Goal: Task Accomplishment & Management: Complete application form

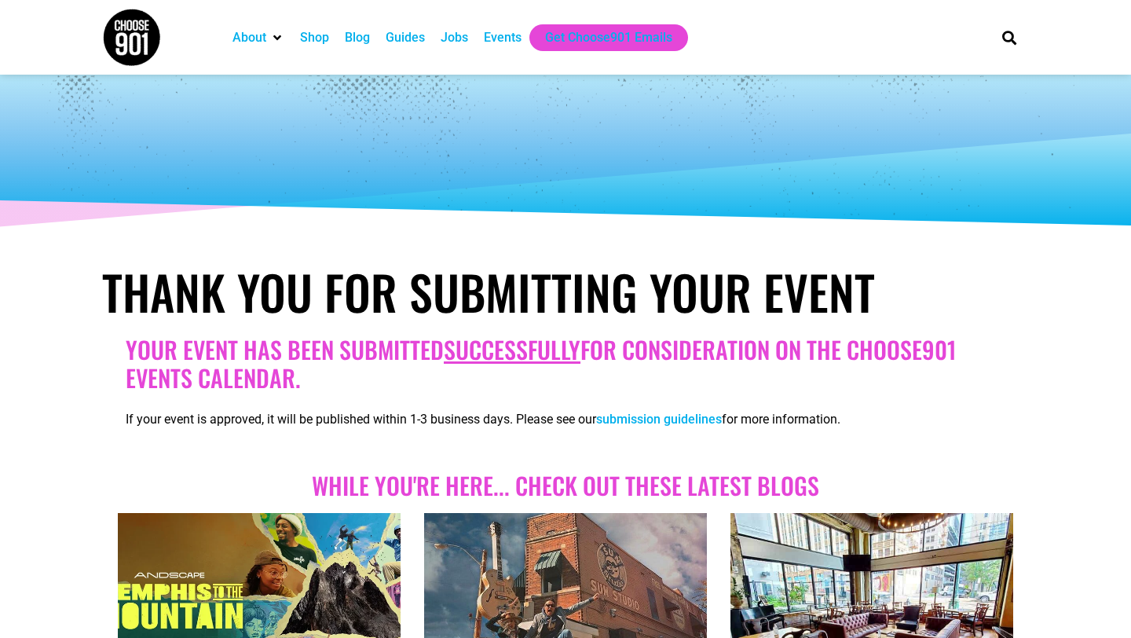
click at [514, 39] on div "Events" at bounding box center [503, 37] width 38 height 19
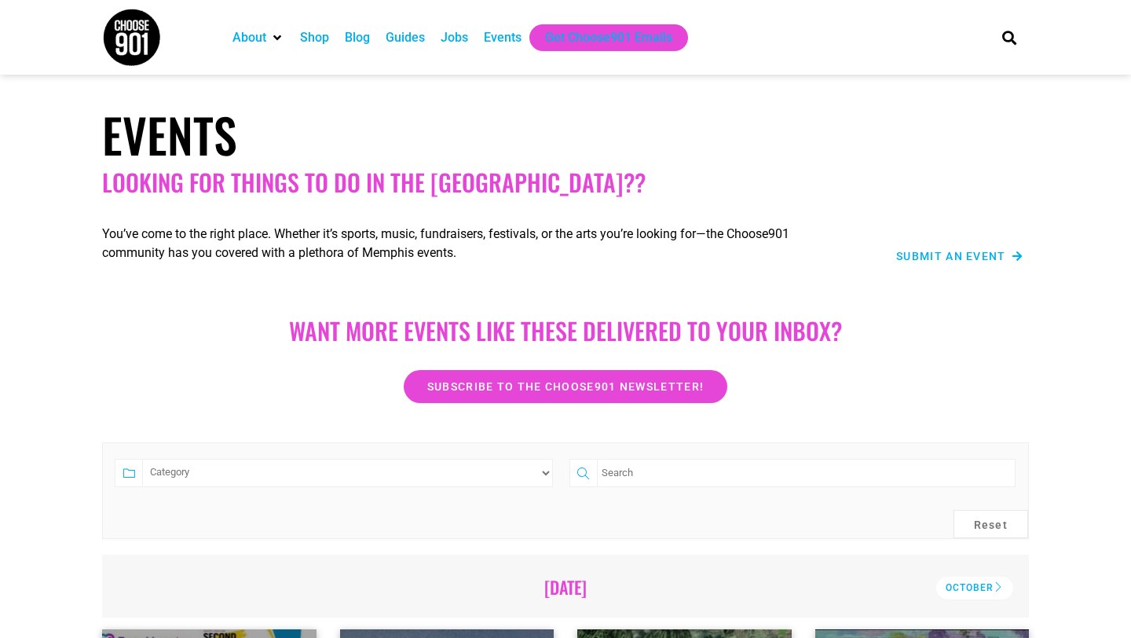
click at [928, 263] on div "Submit an Event" at bounding box center [939, 256] width 167 height 19
click at [932, 258] on span "Submit an Event" at bounding box center [951, 256] width 110 height 11
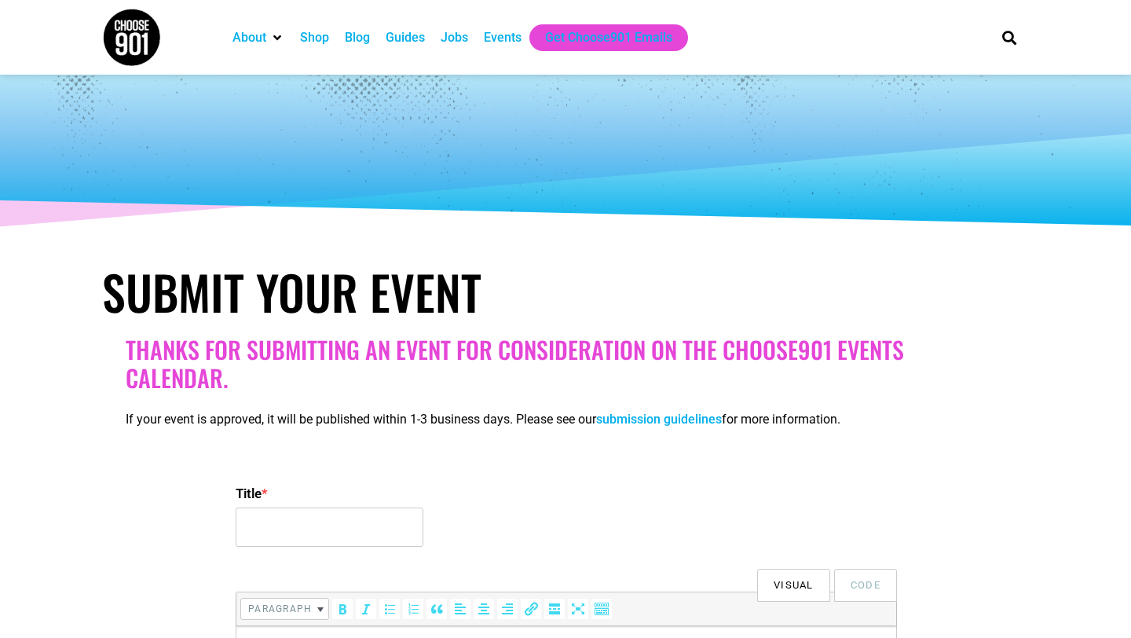
select select
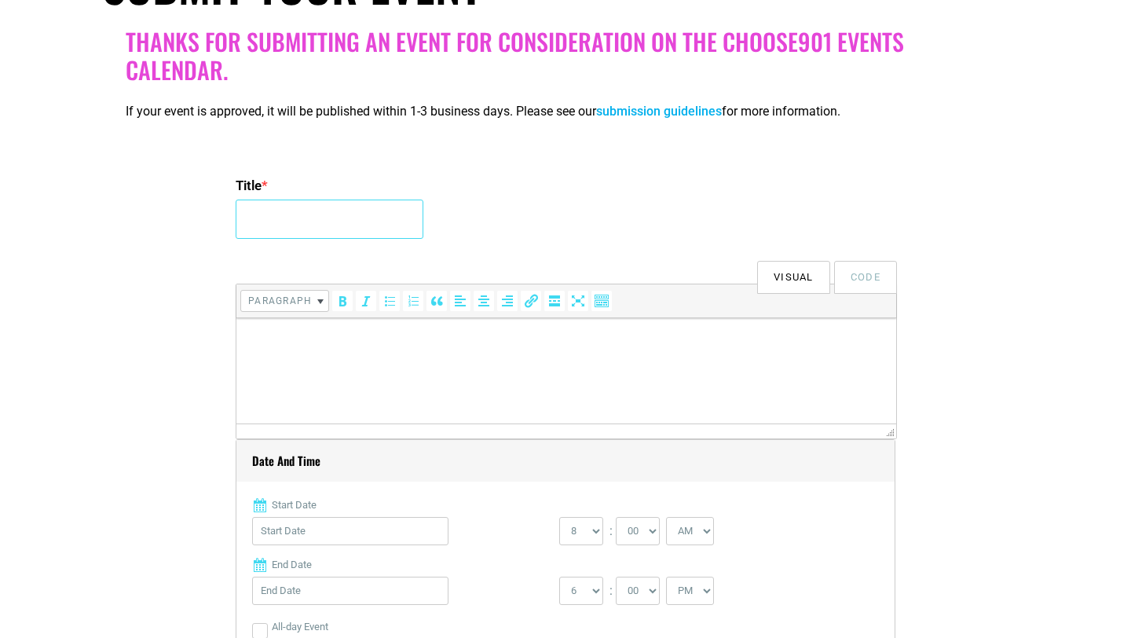
click at [262, 223] on input "Title *" at bounding box center [330, 219] width 188 height 39
type input "[PERSON_NAME] & [PERSON_NAME]"
click at [270, 339] on p at bounding box center [566, 340] width 644 height 19
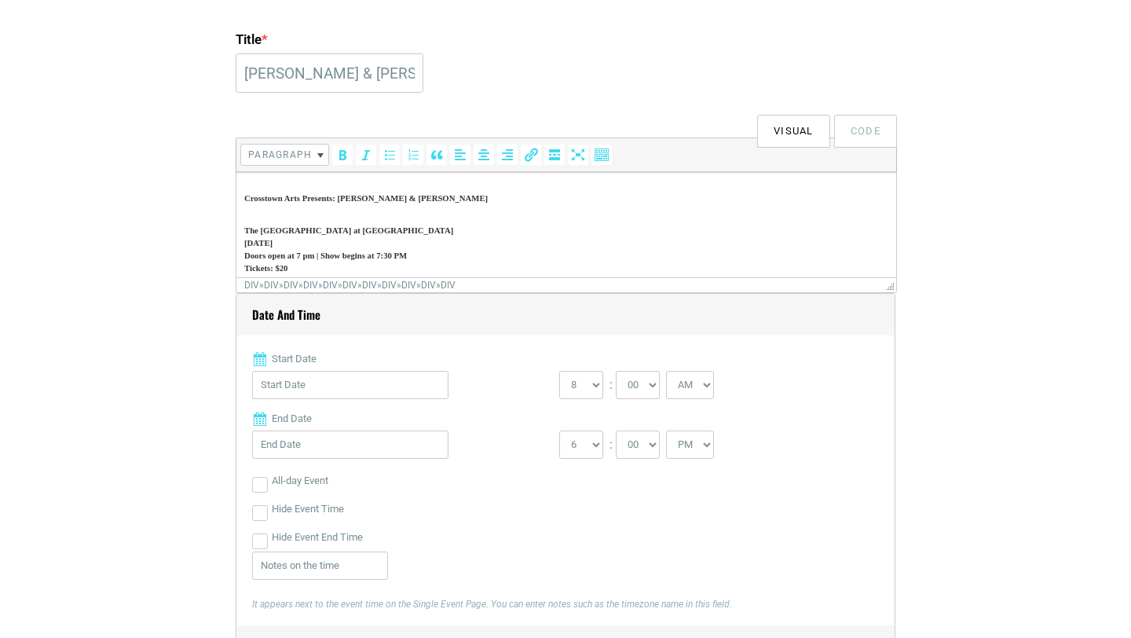
scroll to position [749, 0]
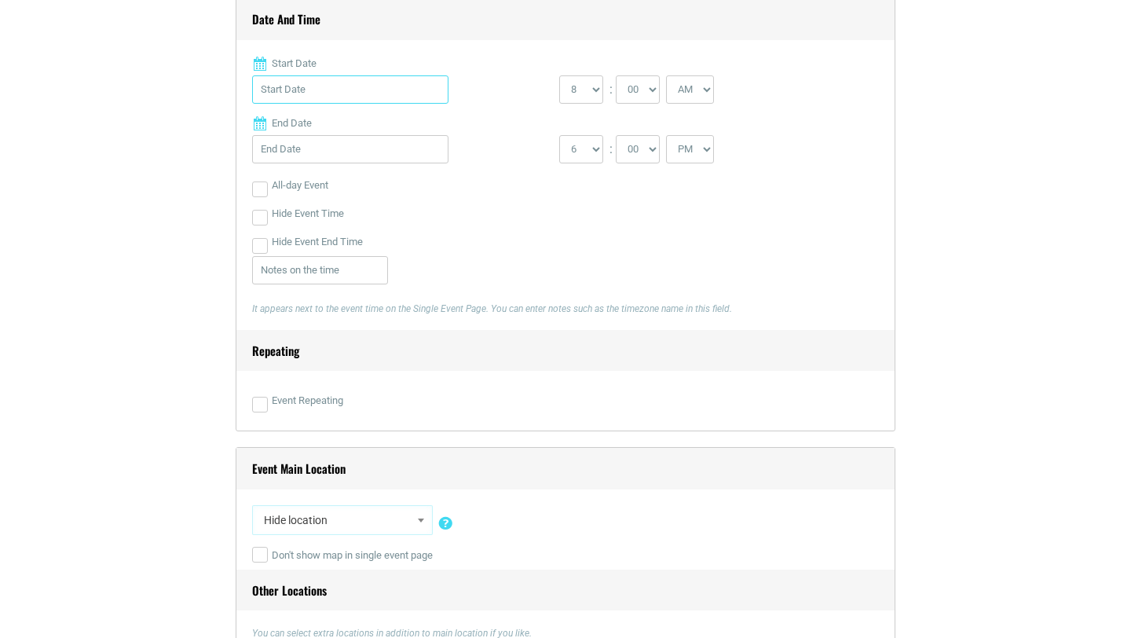
click at [324, 88] on input "Start Date" at bounding box center [350, 89] width 196 height 28
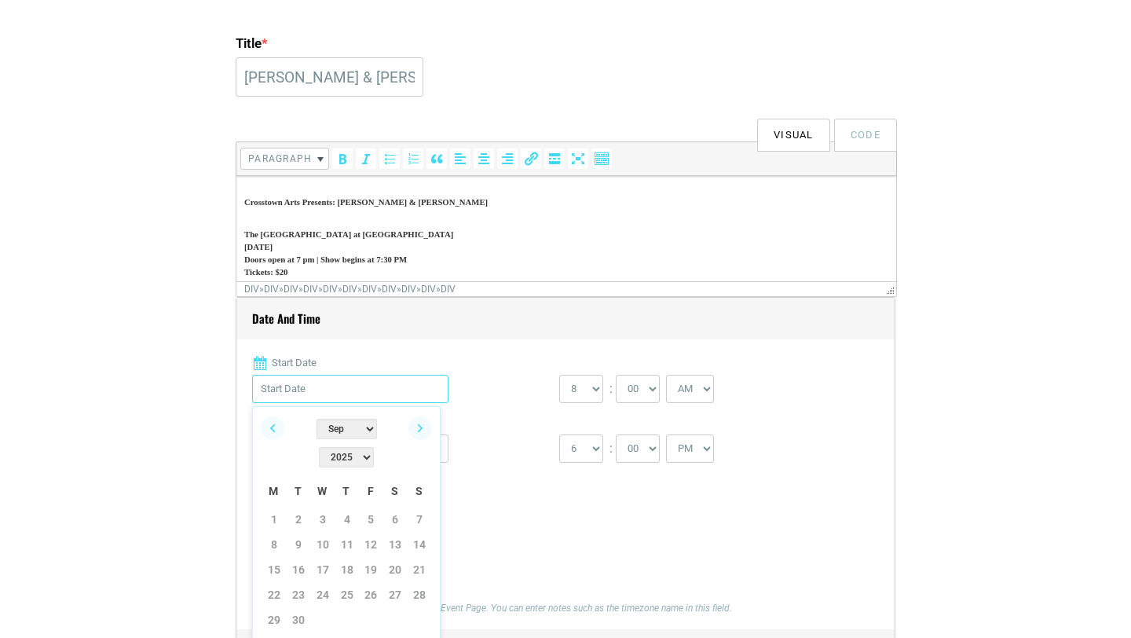
scroll to position [445, 0]
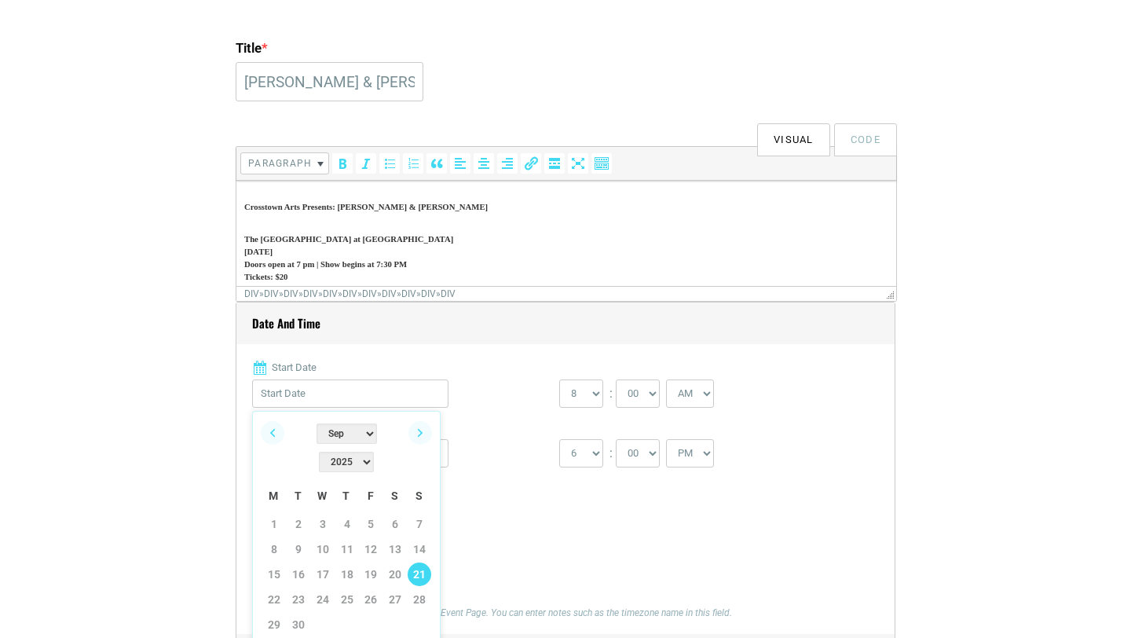
click at [427, 562] on link "21" at bounding box center [420, 574] width 24 height 24
type input "[DATE]"
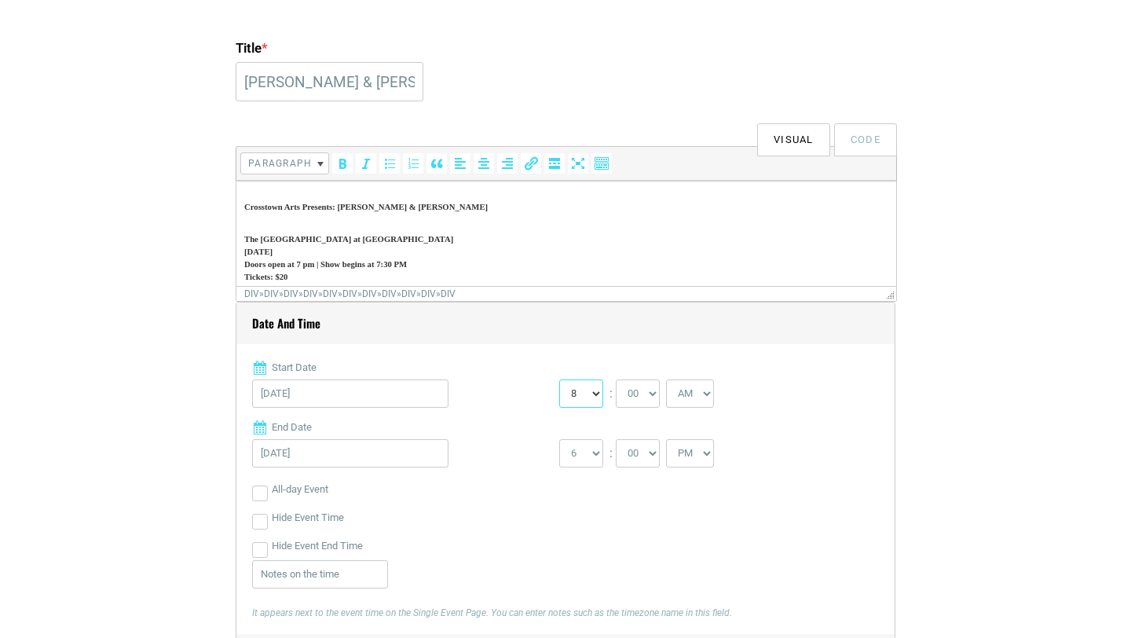
click at [581, 387] on select "0 1 2 3 4 5 6 7 8 9 10 11 12" at bounding box center [581, 393] width 44 height 28
select select "7"
click at [559, 379] on select "0 1 2 3 4 5 6 7 8 9 10 11 12" at bounding box center [581, 393] width 44 height 28
click at [646, 390] on select "00 05 10 15 20 25 30 35 40 45 50 55" at bounding box center [638, 393] width 44 height 28
select select "30"
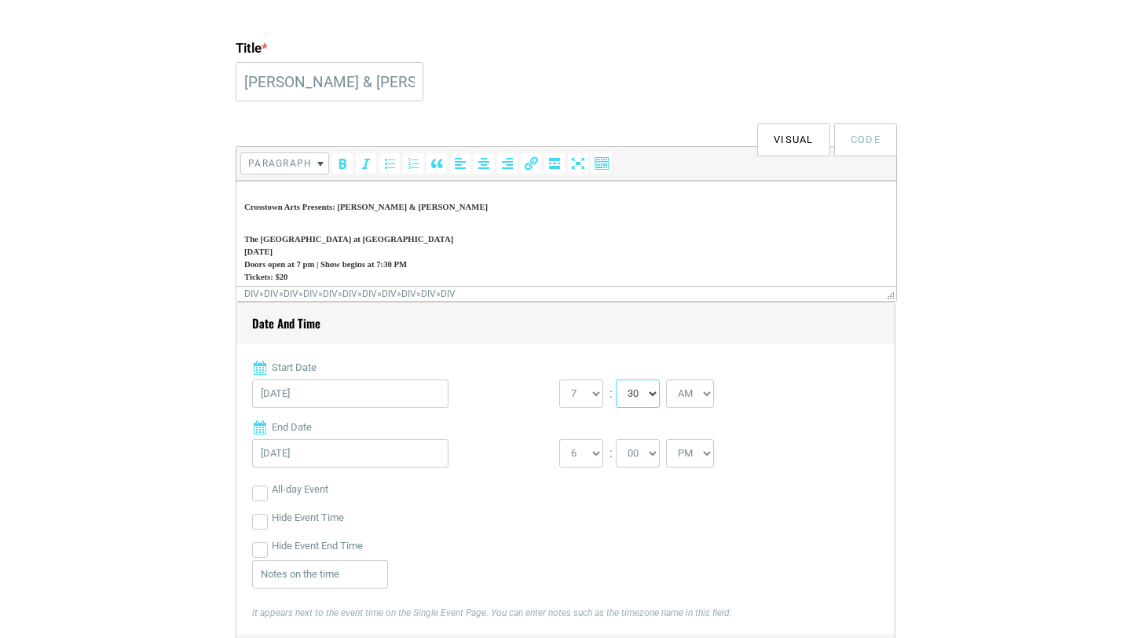
click at [617, 379] on select "00 05 10 15 20 25 30 35 40 45 50 55" at bounding box center [638, 393] width 44 height 28
click at [696, 394] on select "AM PM" at bounding box center [690, 393] width 48 height 28
select select "PM"
click at [668, 379] on select "AM PM" at bounding box center [690, 393] width 48 height 28
click at [587, 460] on select "1 2 3 4 5 6 7 8 9 10 11 12" at bounding box center [581, 453] width 44 height 28
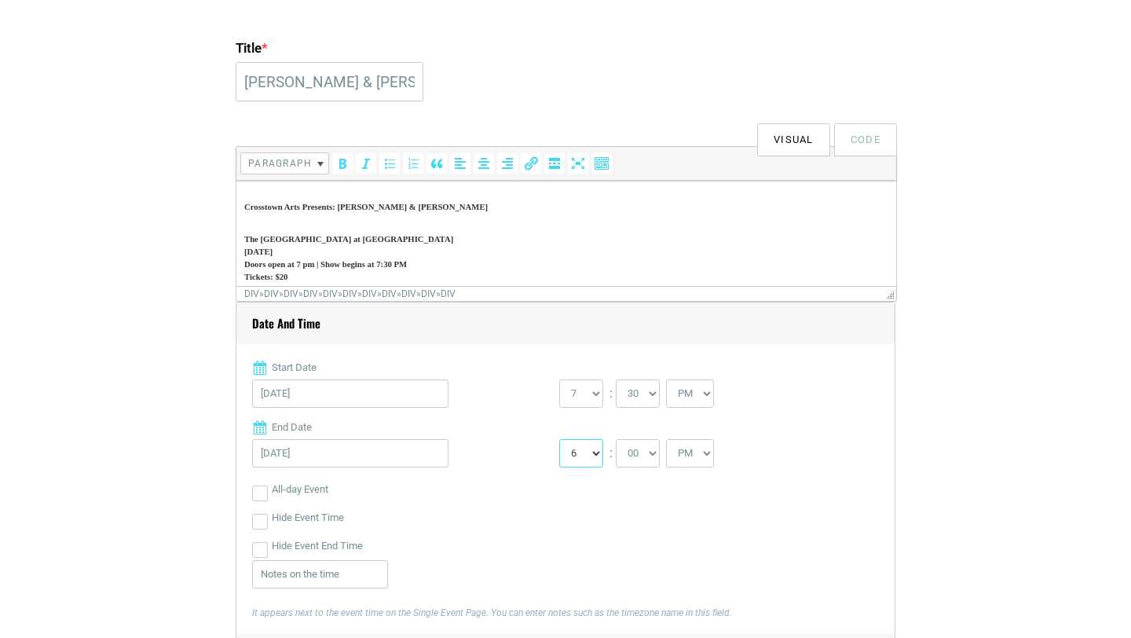
select select "9"
click at [559, 439] on select "1 2 3 4 5 6 7 8 9 10 11 12" at bounding box center [581, 453] width 44 height 28
click at [649, 445] on select "00 05 10 15 20 25 30 35 40 45 50 55" at bounding box center [638, 453] width 44 height 28
select select "30"
click at [617, 439] on select "00 05 10 15 20 25 30 35 40 45 50 55" at bounding box center [638, 453] width 44 height 28
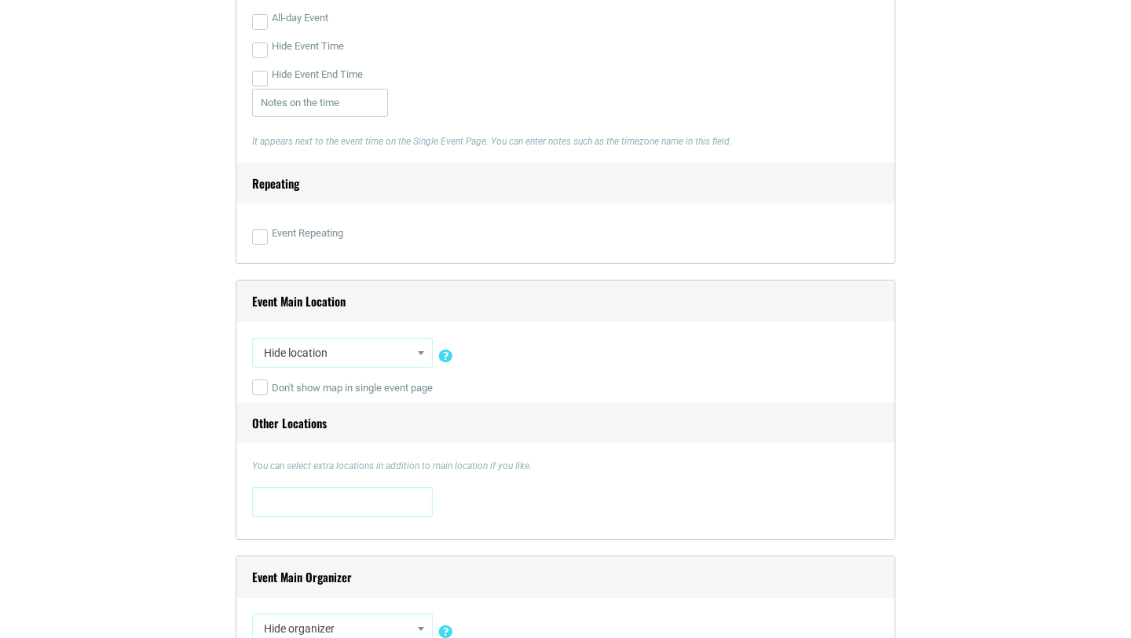
scroll to position [1057, 0]
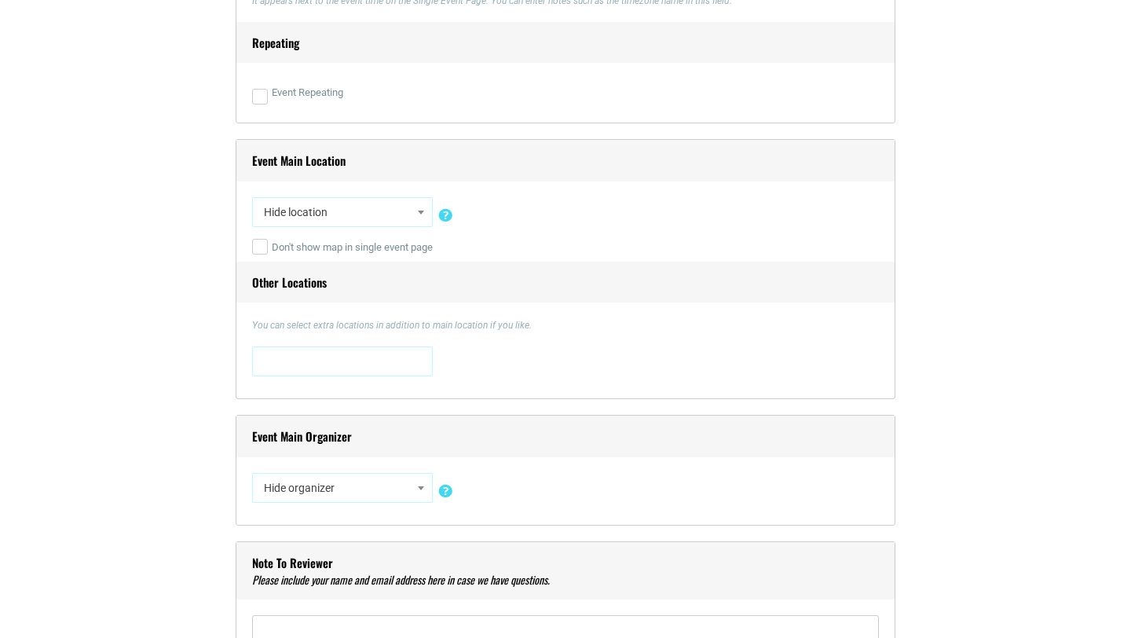
click at [327, 203] on span "Hide location" at bounding box center [343, 212] width 170 height 28
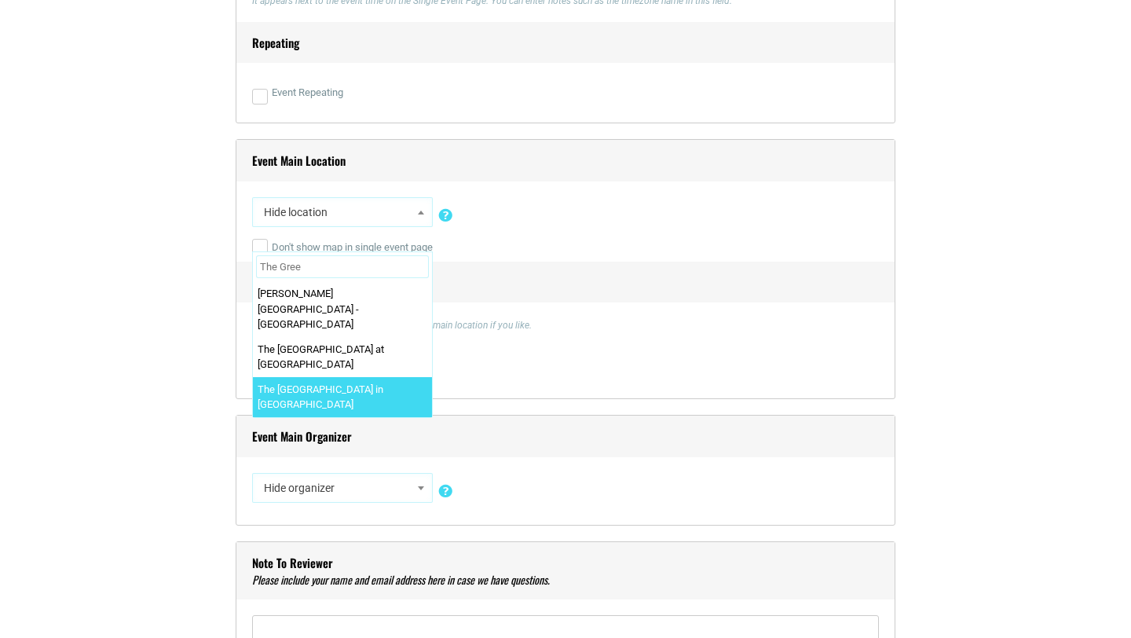
type input "The Gree"
select select "3113"
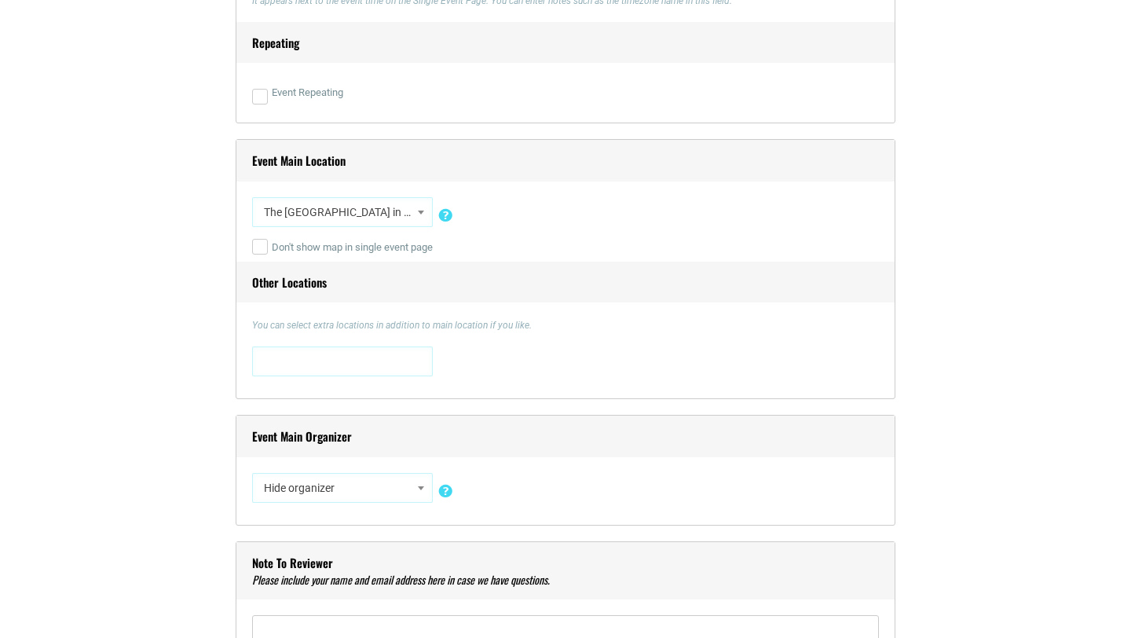
select select "5427"
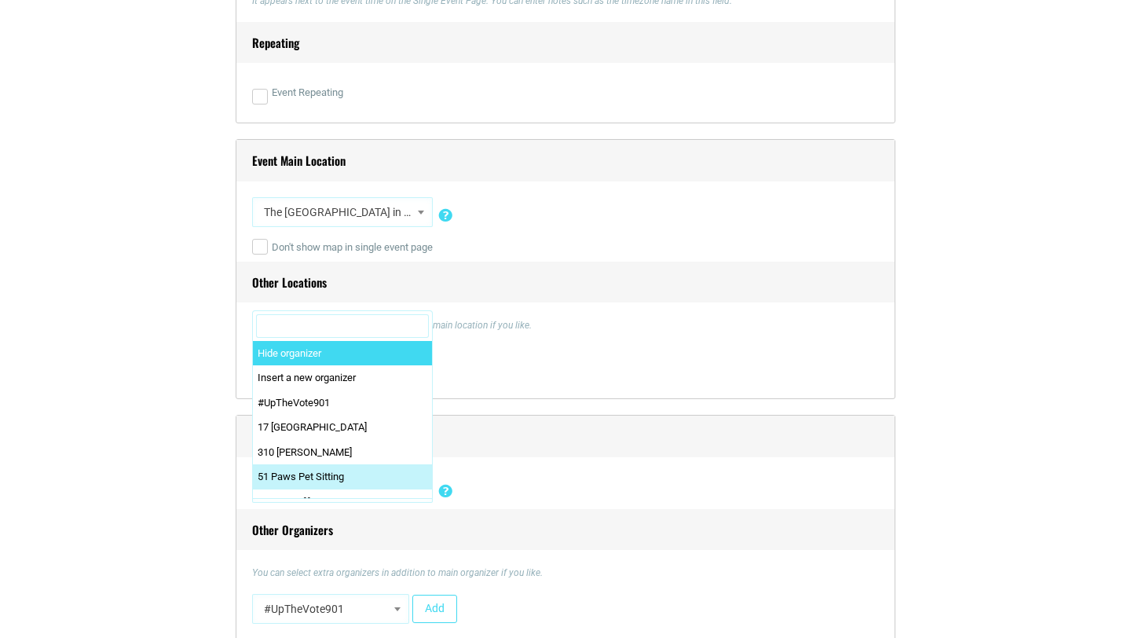
drag, startPoint x: 328, startPoint y: 482, endPoint x: 318, endPoint y: 318, distance: 164.4
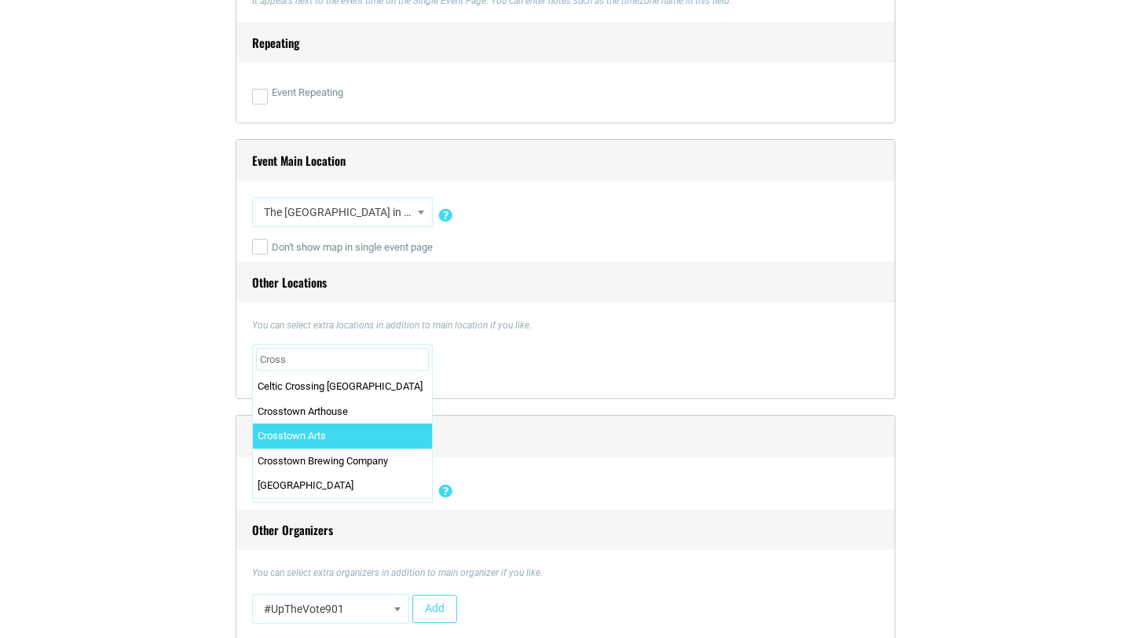
type input "Cross"
select select "1751"
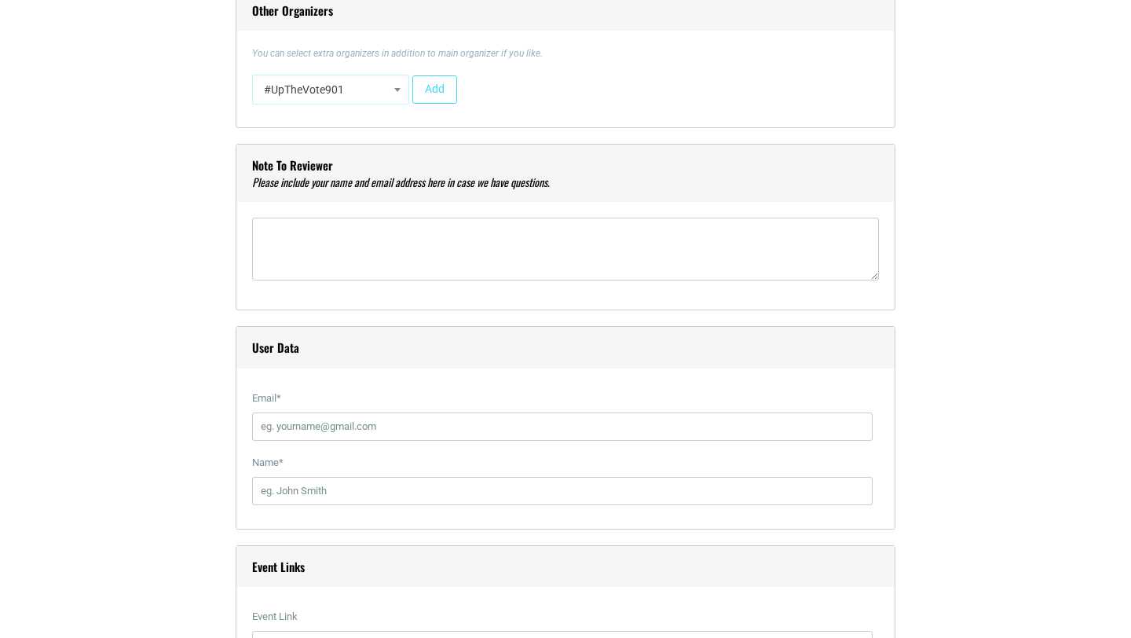
scroll to position [1659, 0]
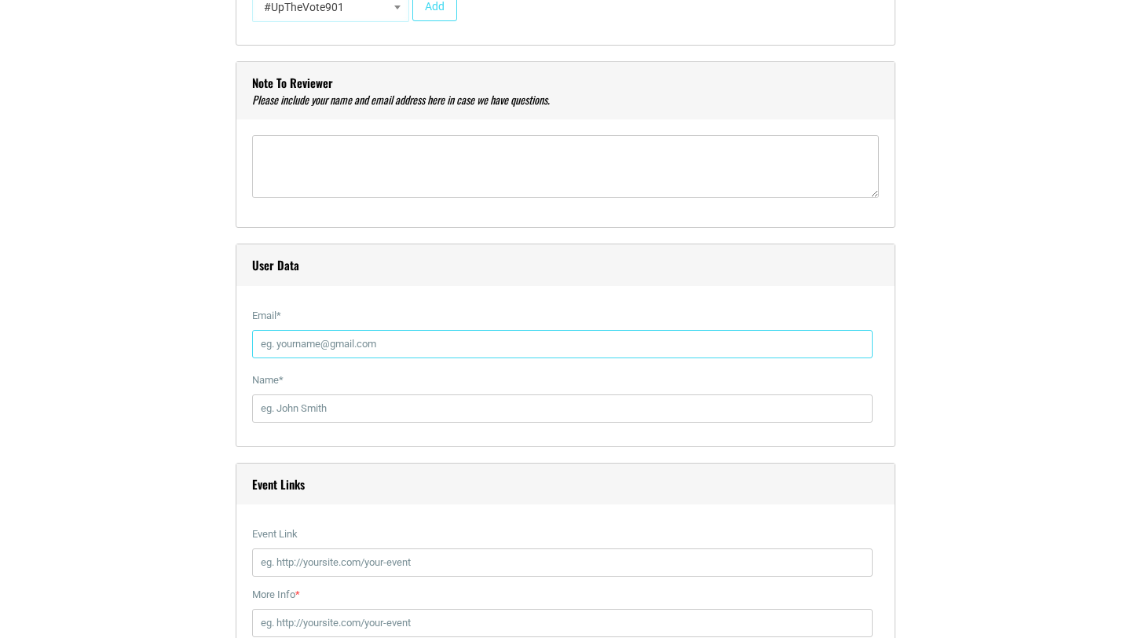
click at [311, 342] on input "Email *" at bounding box center [562, 344] width 621 height 28
type input "[EMAIL_ADDRESS][DOMAIN_NAME]"
click at [343, 397] on input "Name *" at bounding box center [562, 408] width 621 height 28
type input "[PERSON_NAME]"
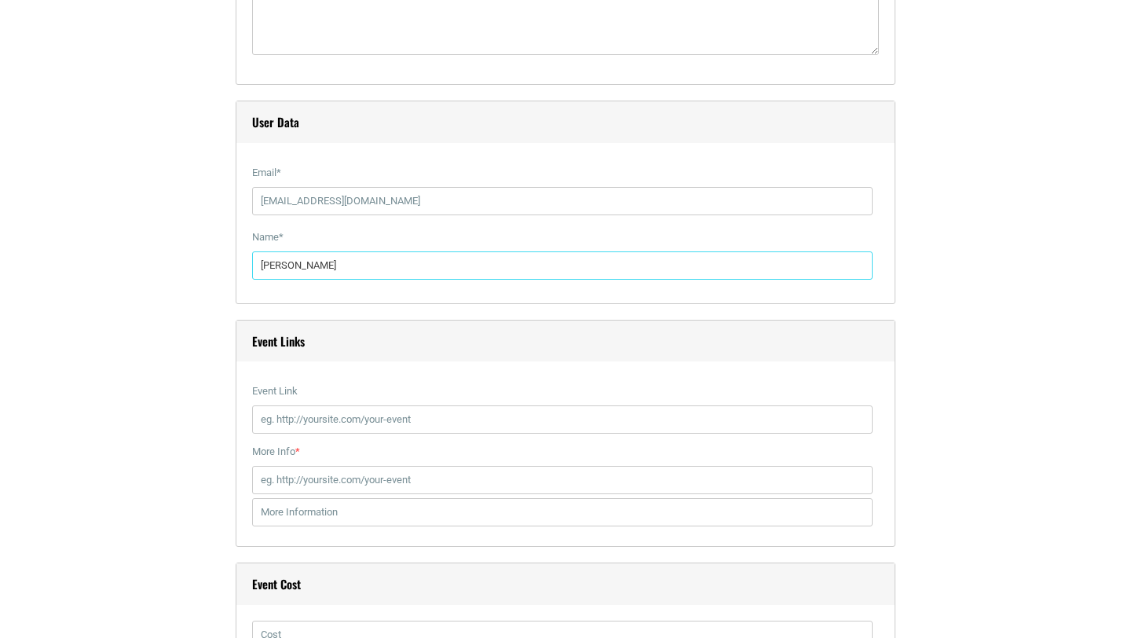
scroll to position [1833, 0]
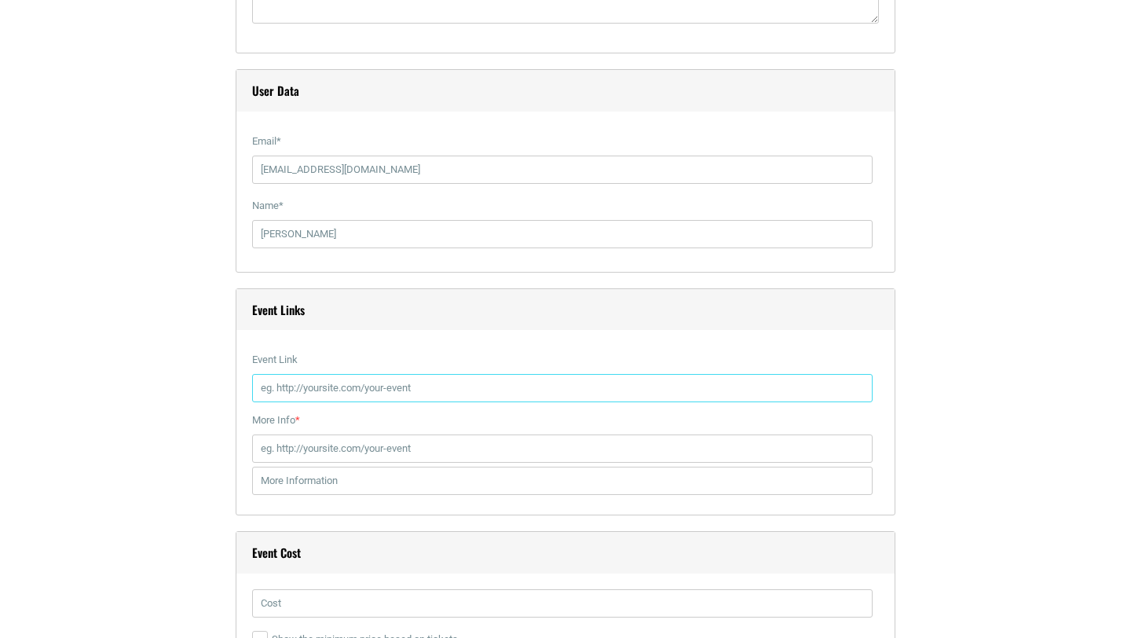
click at [331, 385] on input "Event Link" at bounding box center [562, 388] width 621 height 28
paste input "[URL][DOMAIN_NAME]"
type input "[URL][DOMAIN_NAME]"
click at [361, 445] on input "More Info *" at bounding box center [562, 448] width 621 height 28
paste input "[URL][DOMAIN_NAME]"
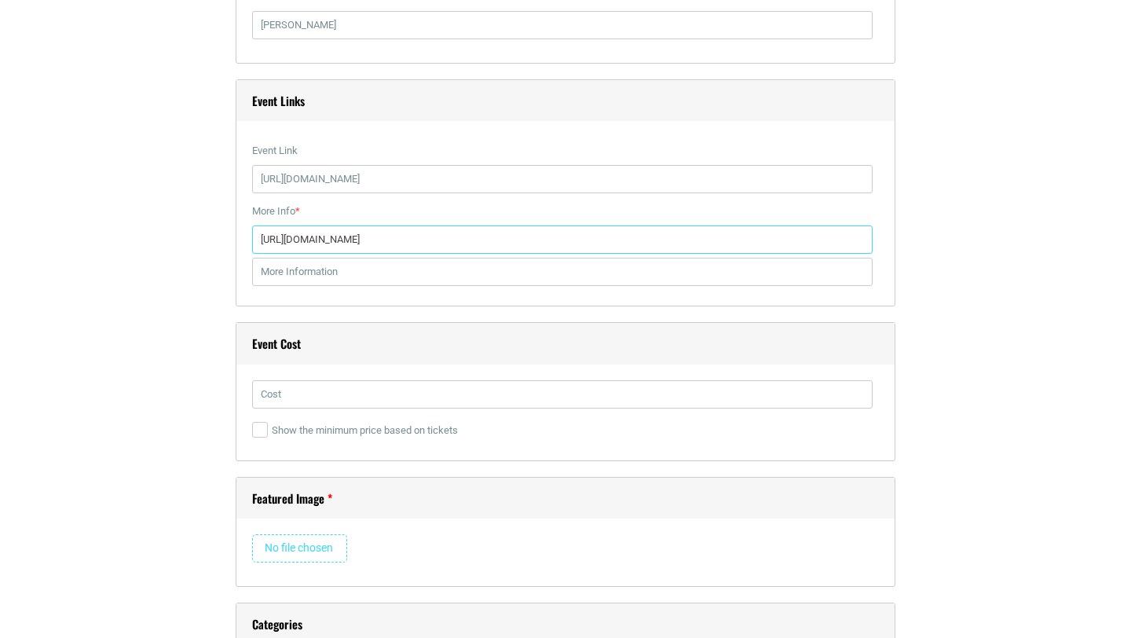
scroll to position [2073, 0]
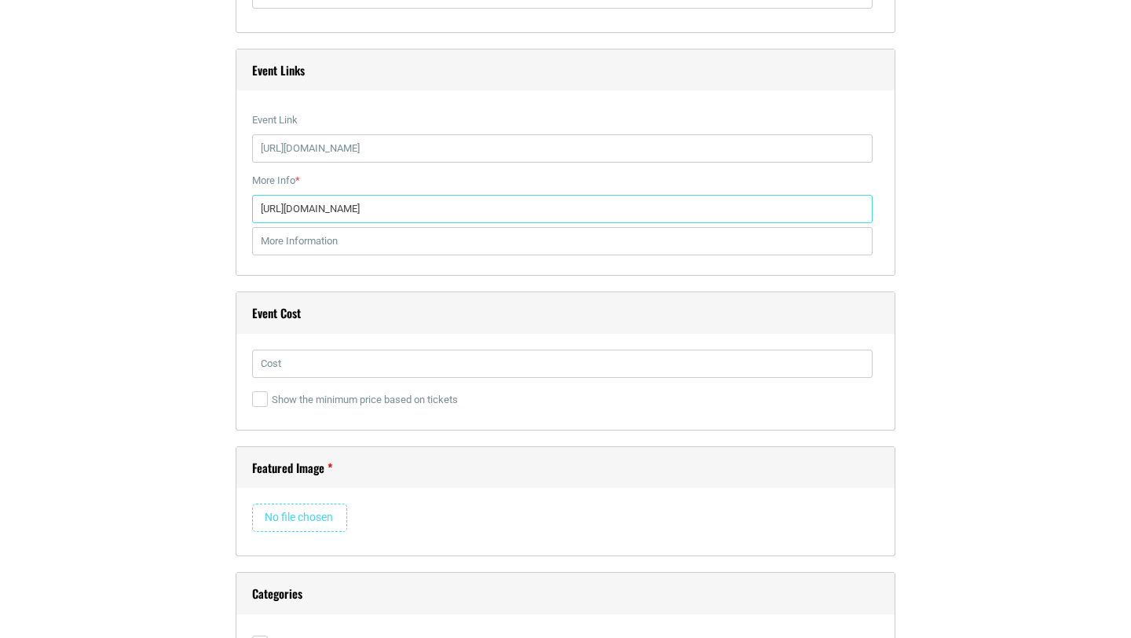
type input "[URL][DOMAIN_NAME]"
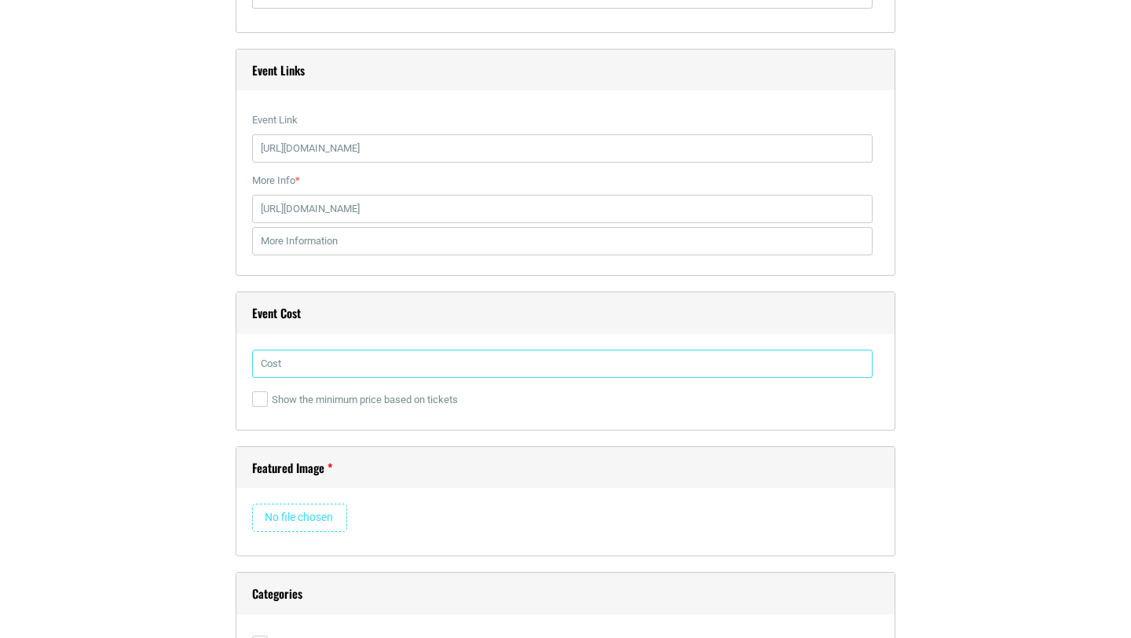
click at [313, 369] on input "text" at bounding box center [562, 364] width 621 height 28
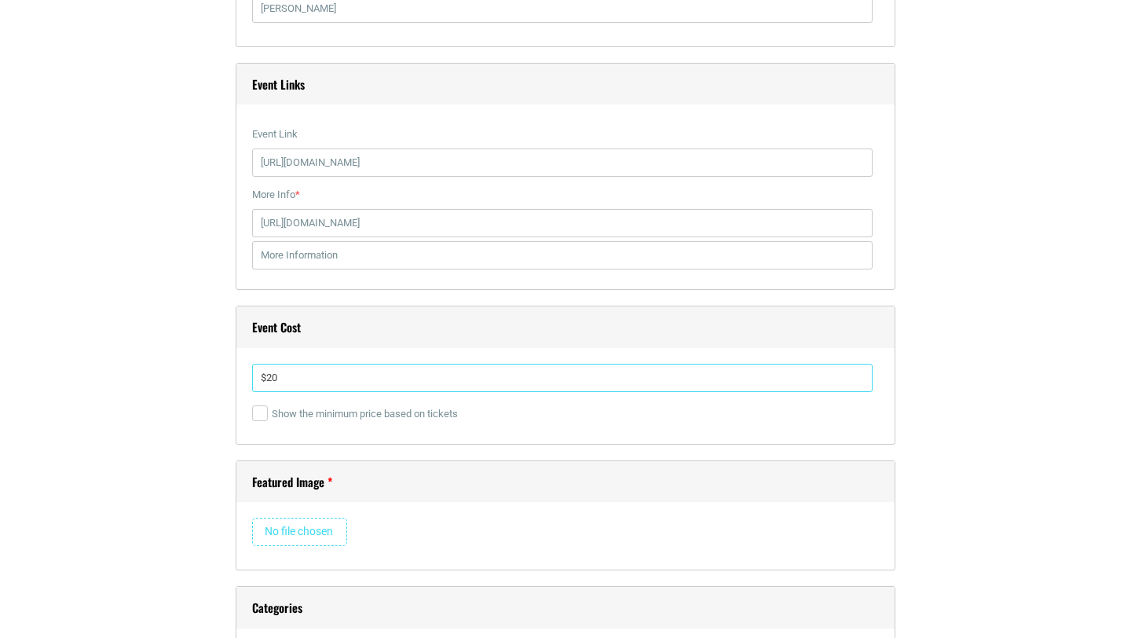
scroll to position [2325, 0]
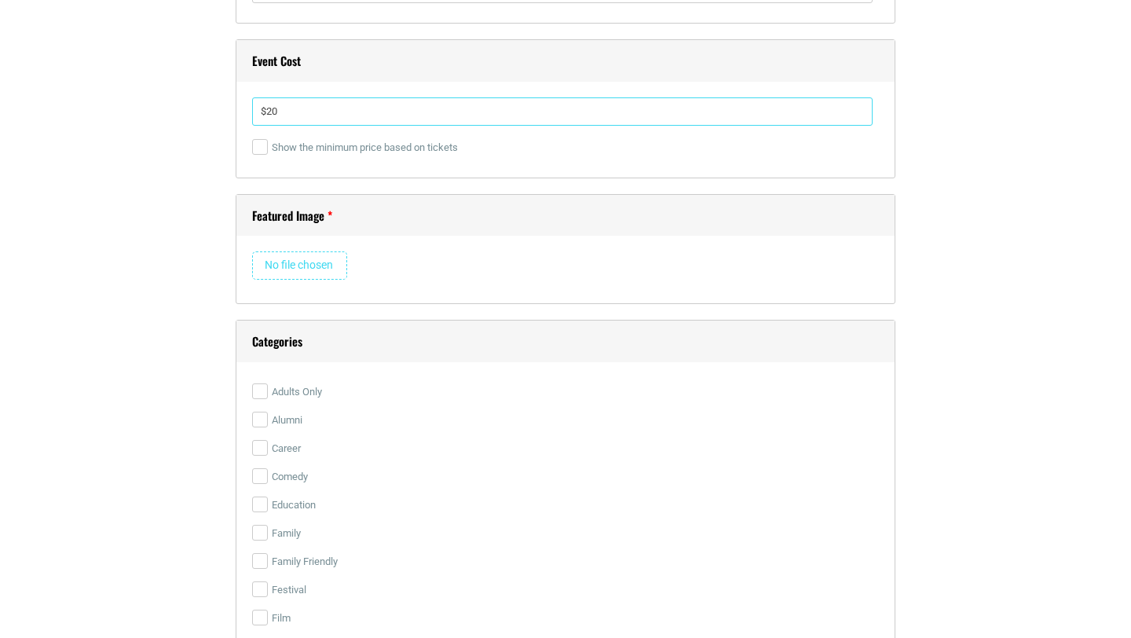
type input "$20"
click at [283, 265] on input "file" at bounding box center [299, 265] width 95 height 28
type input "C:\fakepath\02-[PERSON_NAME]-credit-[PERSON_NAME] (1).jpg"
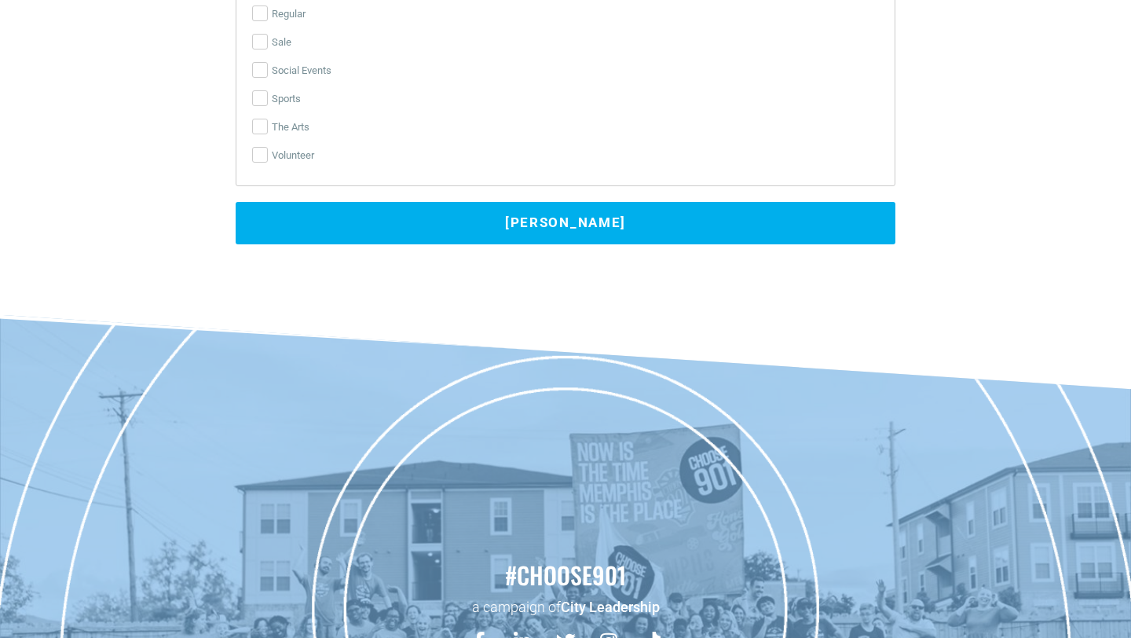
scroll to position [3787, 0]
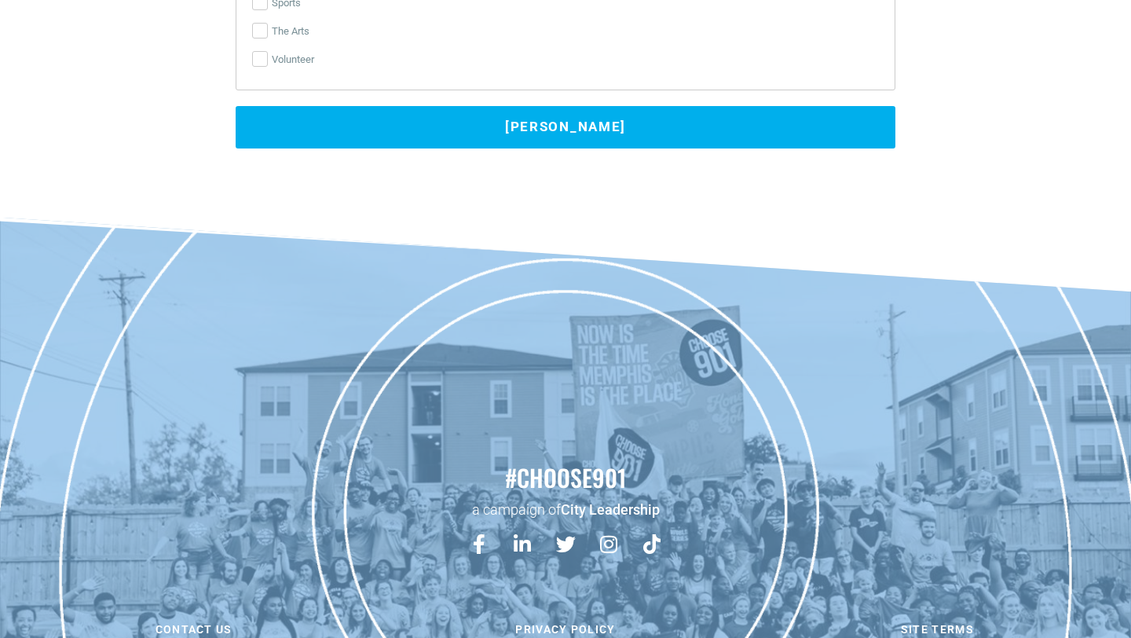
click at [464, 116] on button "[PERSON_NAME]" at bounding box center [566, 127] width 660 height 42
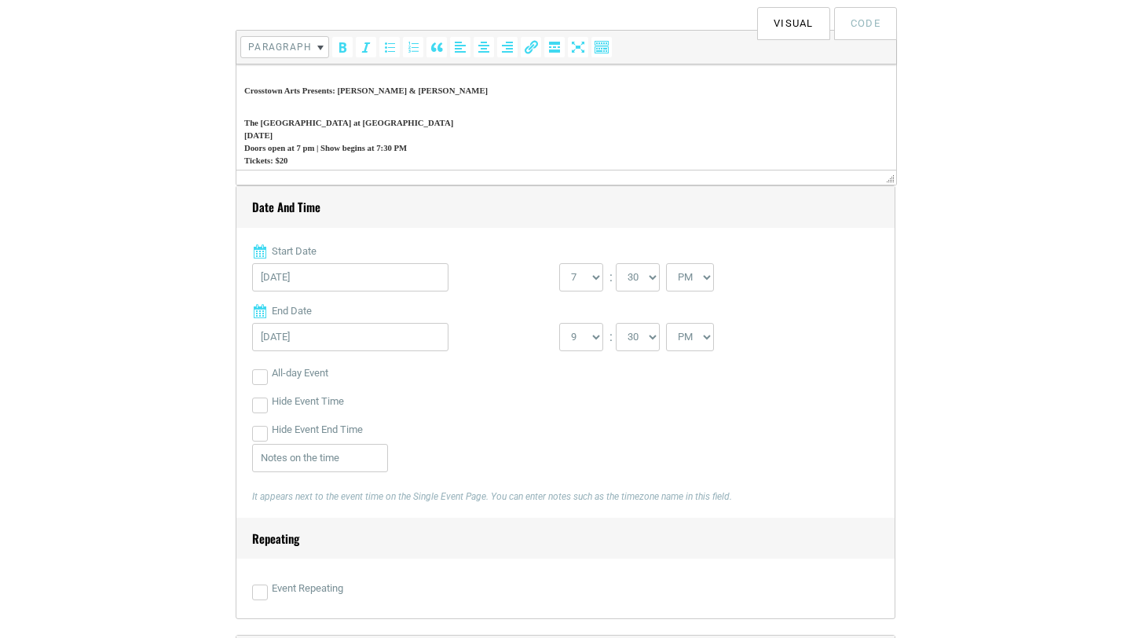
scroll to position [626, 0]
